Goal: Information Seeking & Learning: Compare options

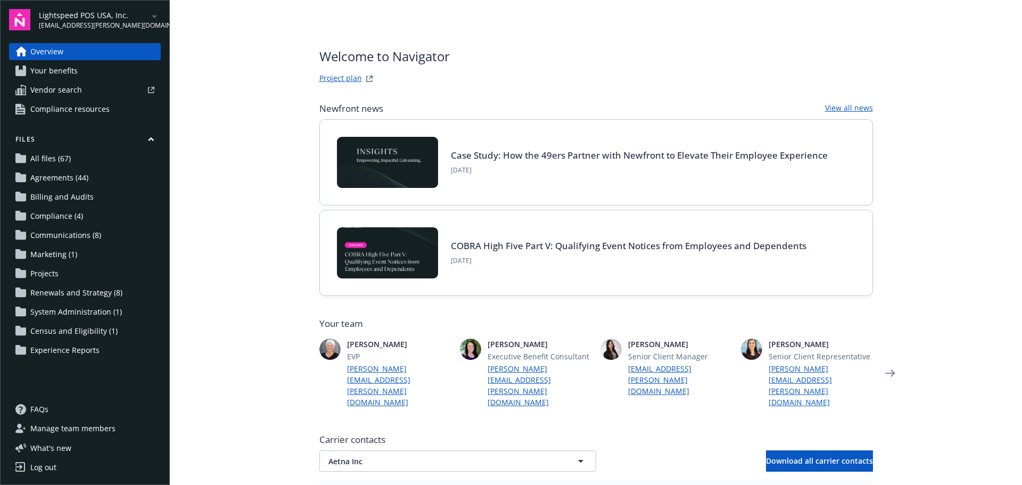
scroll to position [12, 0]
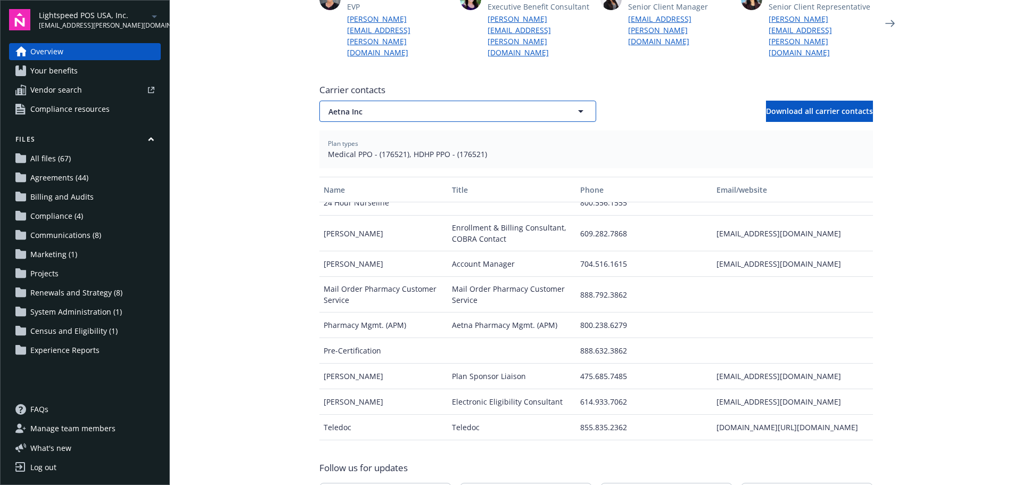
click at [378, 101] on button "Aetna Inc" at bounding box center [457, 111] width 277 height 21
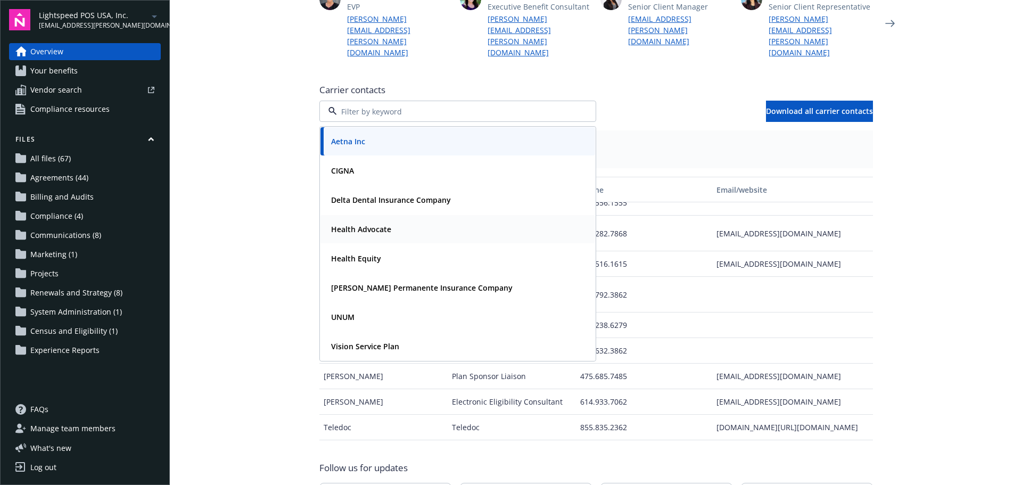
click at [442, 221] on div "Health Advocate" at bounding box center [458, 228] width 262 height 15
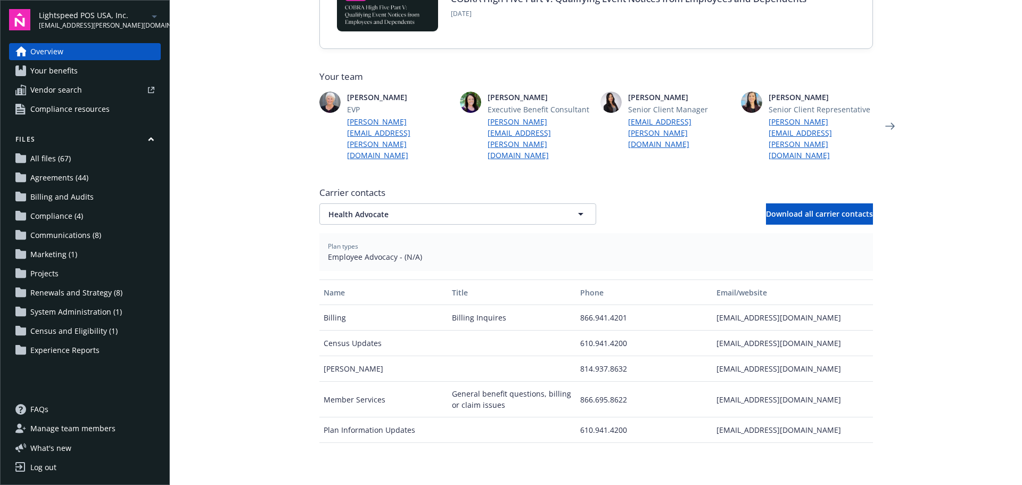
scroll to position [350, 0]
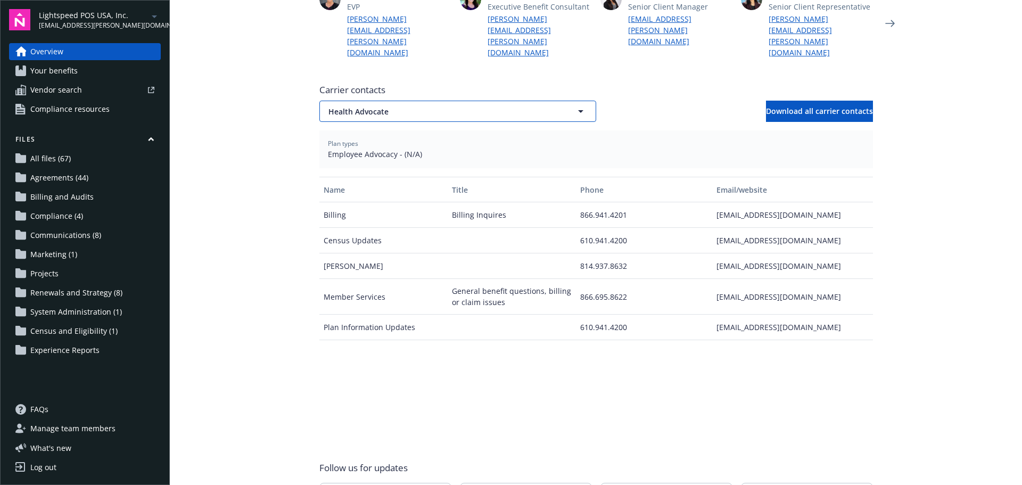
click at [396, 106] on span "Health Advocate" at bounding box center [438, 111] width 221 height 11
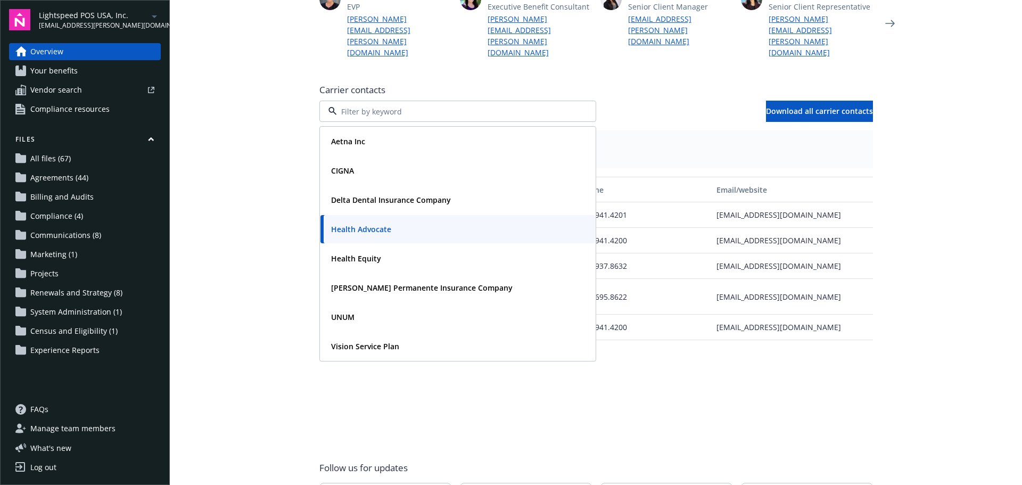
click at [243, 237] on main "Welcome to Navigator Project plan Newfront news View all news Case Study: How t…" at bounding box center [596, 242] width 852 height 485
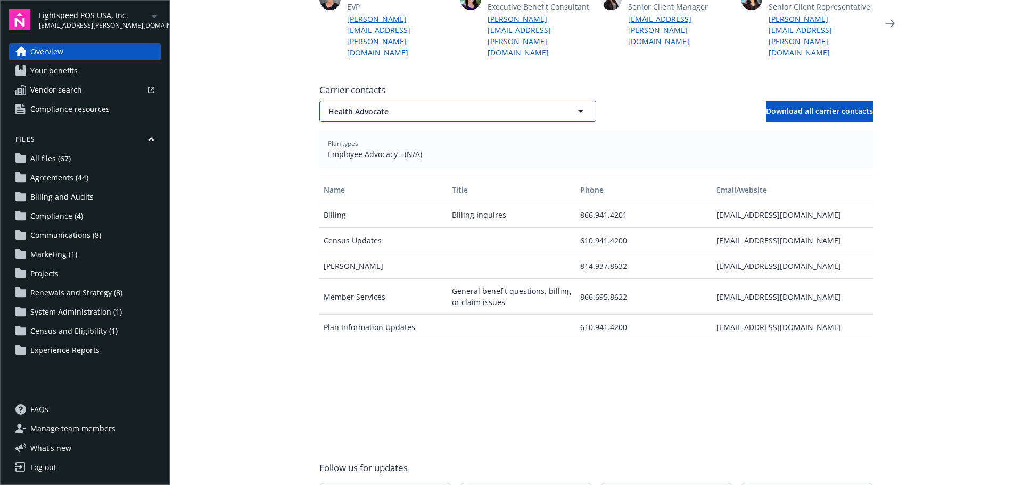
click at [352, 106] on span "Health Advocate" at bounding box center [438, 111] width 221 height 11
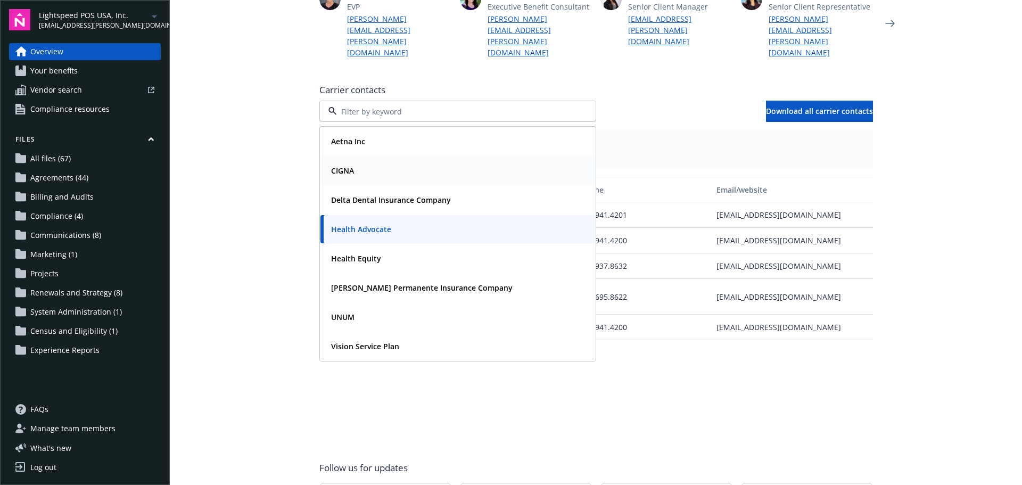
click at [358, 163] on div "CIGNA" at bounding box center [458, 170] width 262 height 15
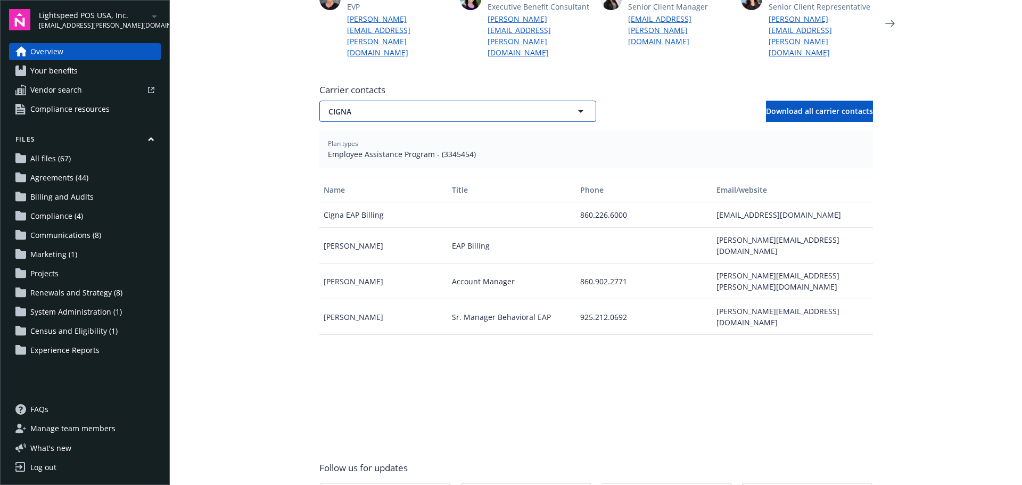
click at [330, 106] on span "CIGNA" at bounding box center [438, 111] width 221 height 11
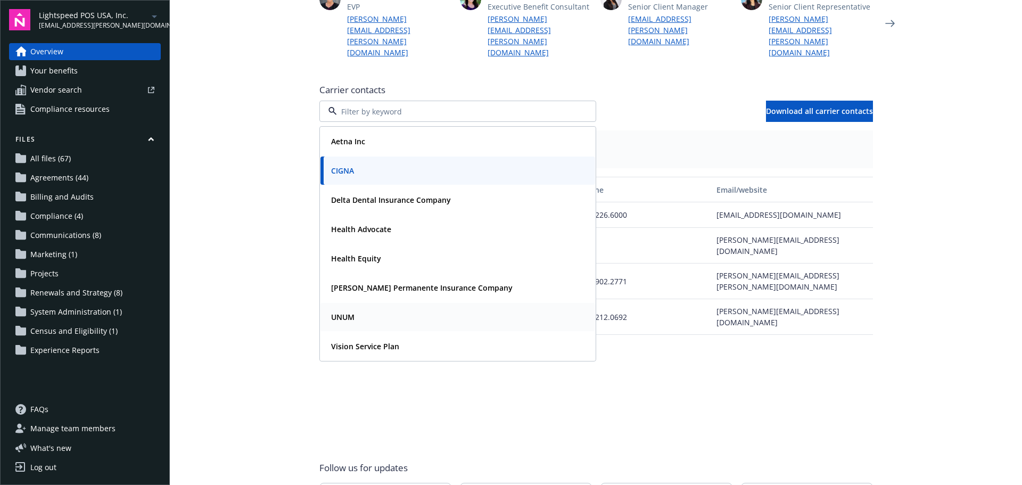
click at [345, 303] on div "UNUM" at bounding box center [457, 317] width 275 height 28
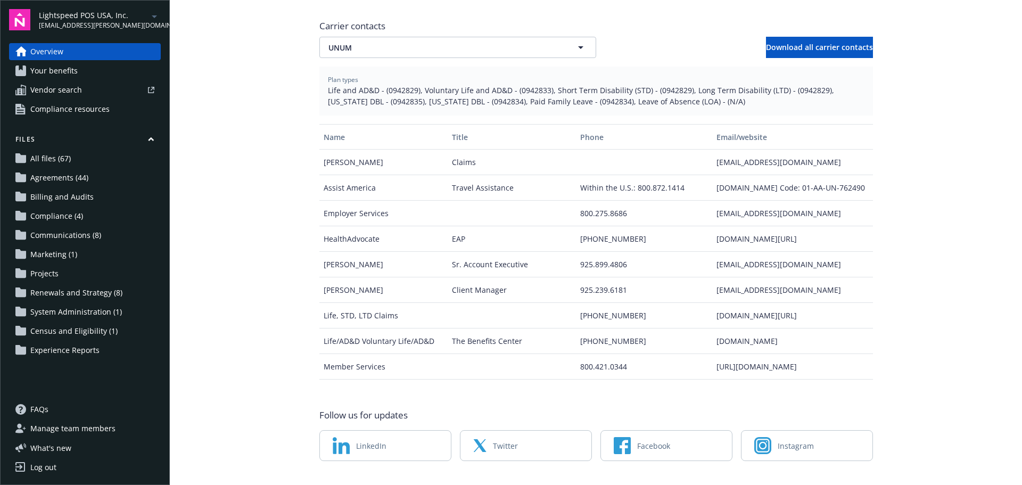
scroll to position [414, 0]
